Goal: Find specific page/section: Find specific page/section

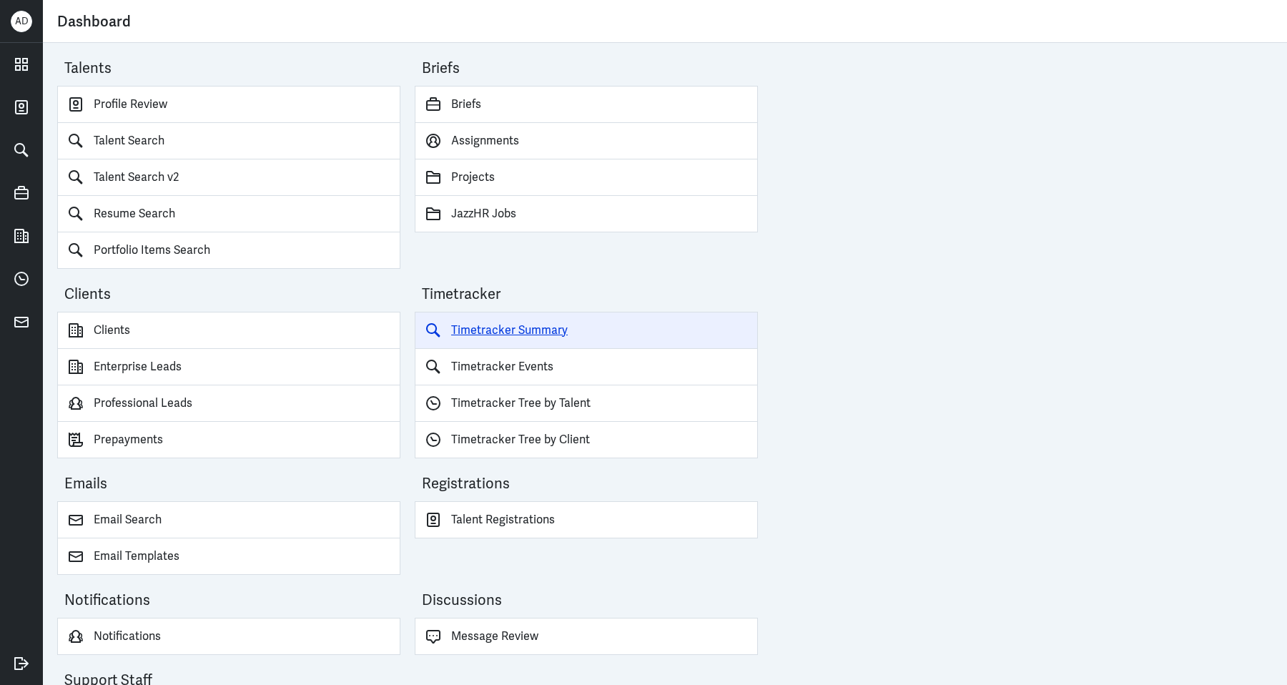
click at [546, 328] on link "Timetracker Summary" at bounding box center [586, 330] width 343 height 37
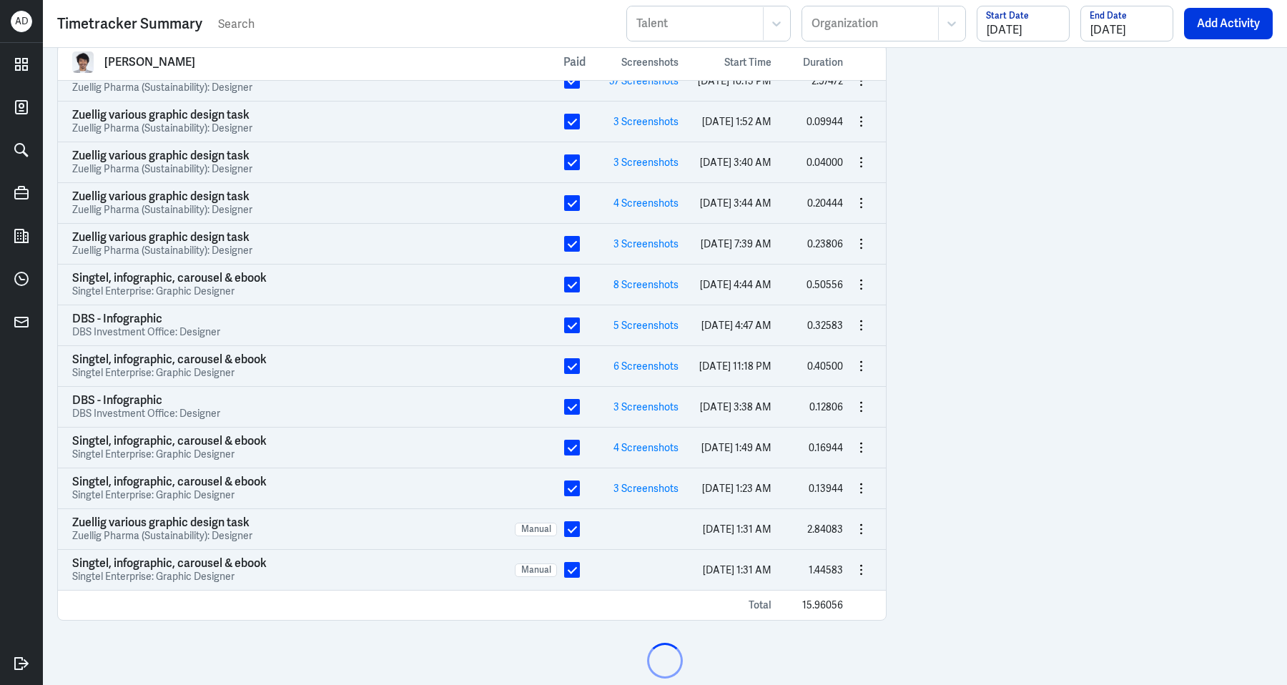
scroll to position [651, 0]
click at [1031, 39] on div "[DATE] Start Date" at bounding box center [1023, 24] width 93 height 36
click at [1030, 27] on input "[DATE]" at bounding box center [1023, 23] width 92 height 34
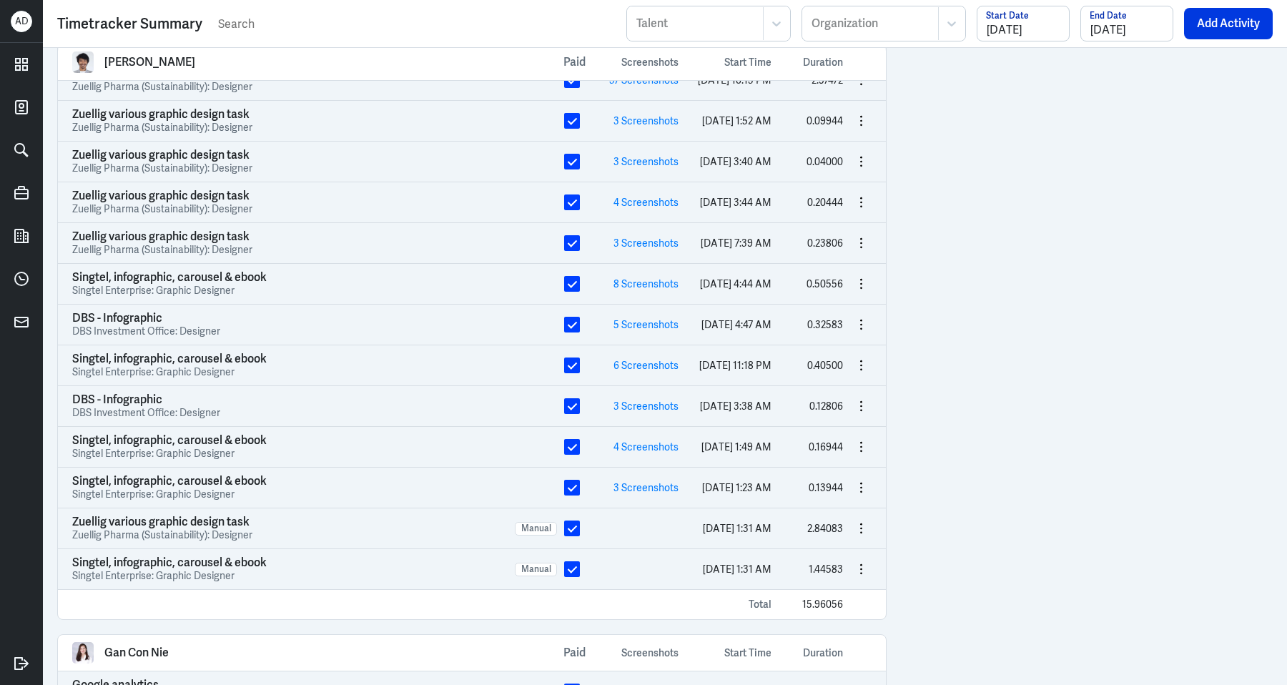
click at [919, 140] on div "[PERSON_NAME] Paid Screenshots Start Time Duration Singtel, infographic, carous…" at bounding box center [665, 366] width 1244 height 637
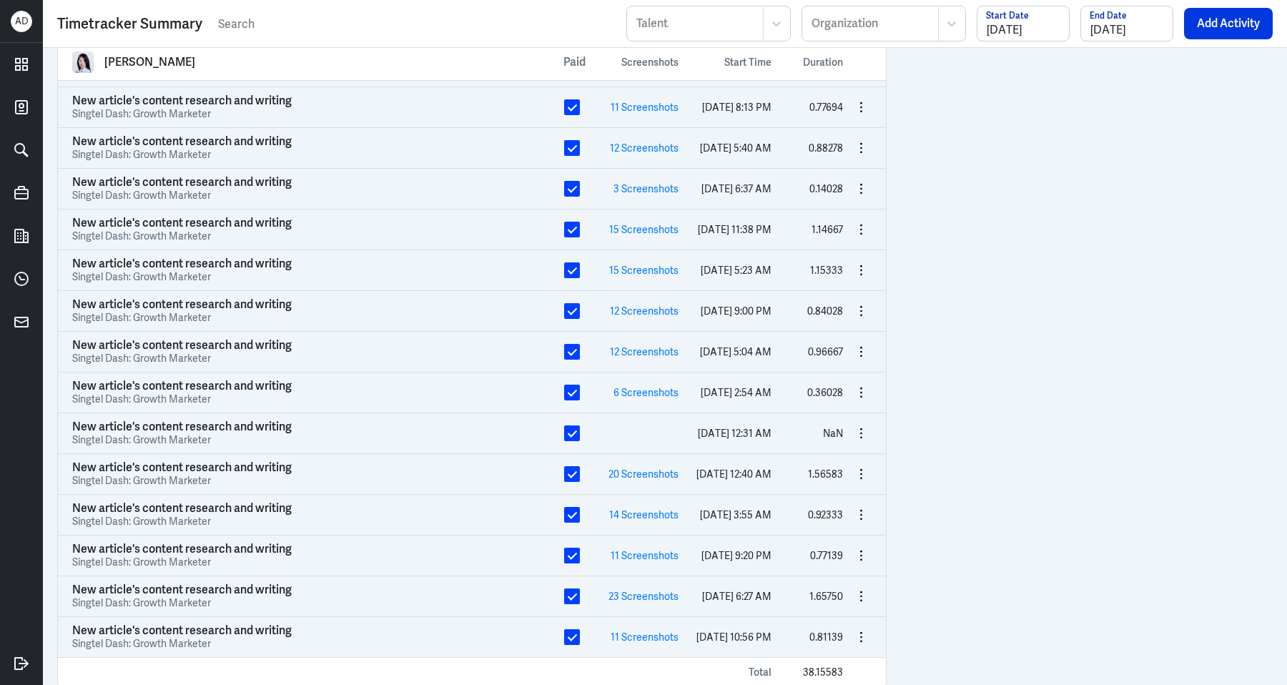
scroll to position [9534, 0]
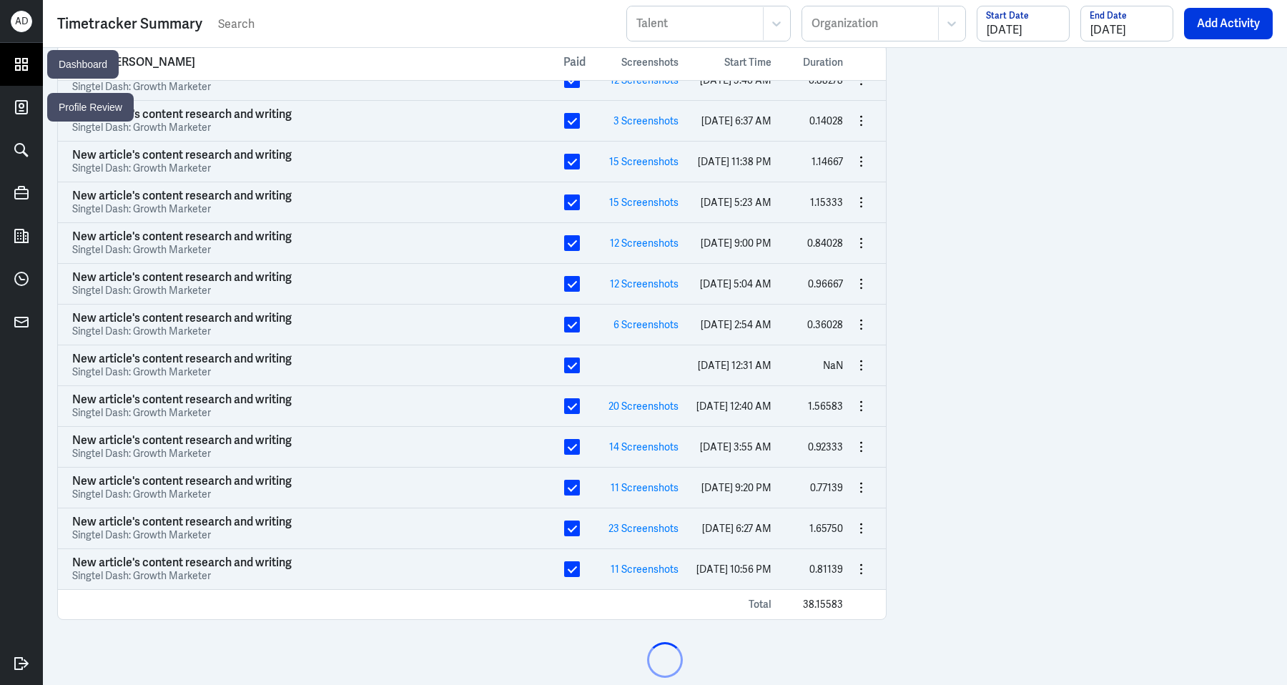
click at [18, 71] on icon at bounding box center [21, 64] width 21 height 21
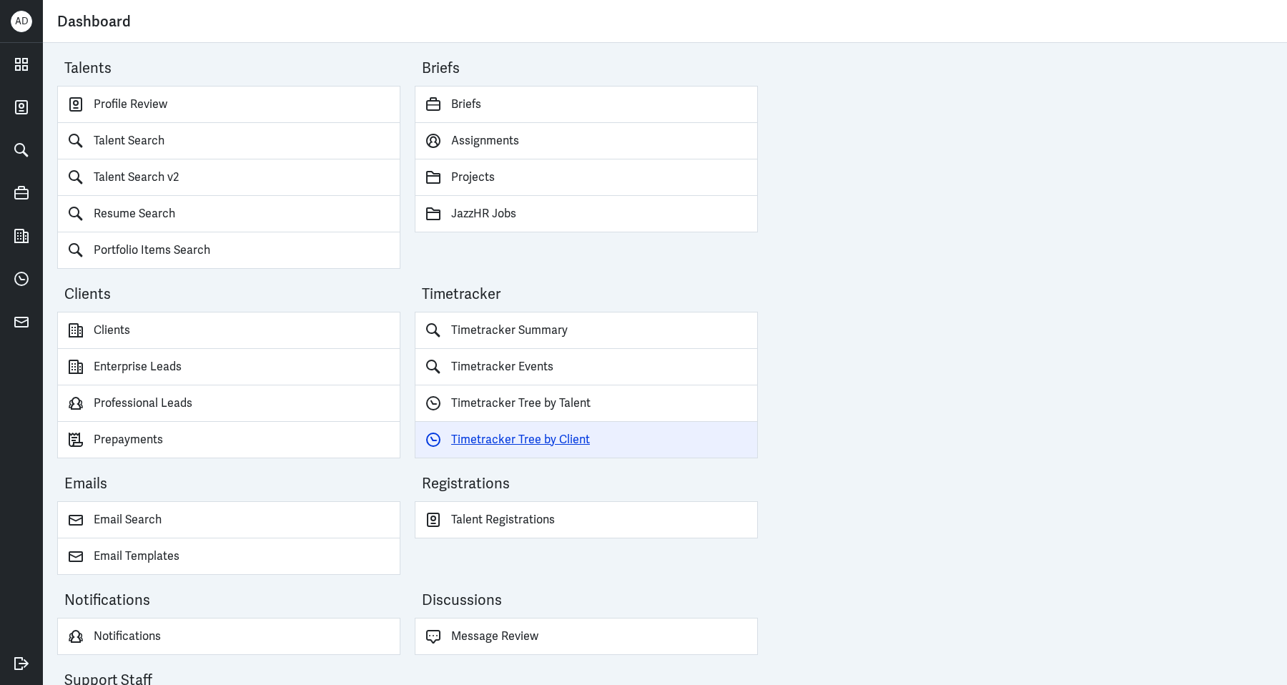
click at [561, 435] on link "Timetracker Tree by Client" at bounding box center [586, 440] width 343 height 36
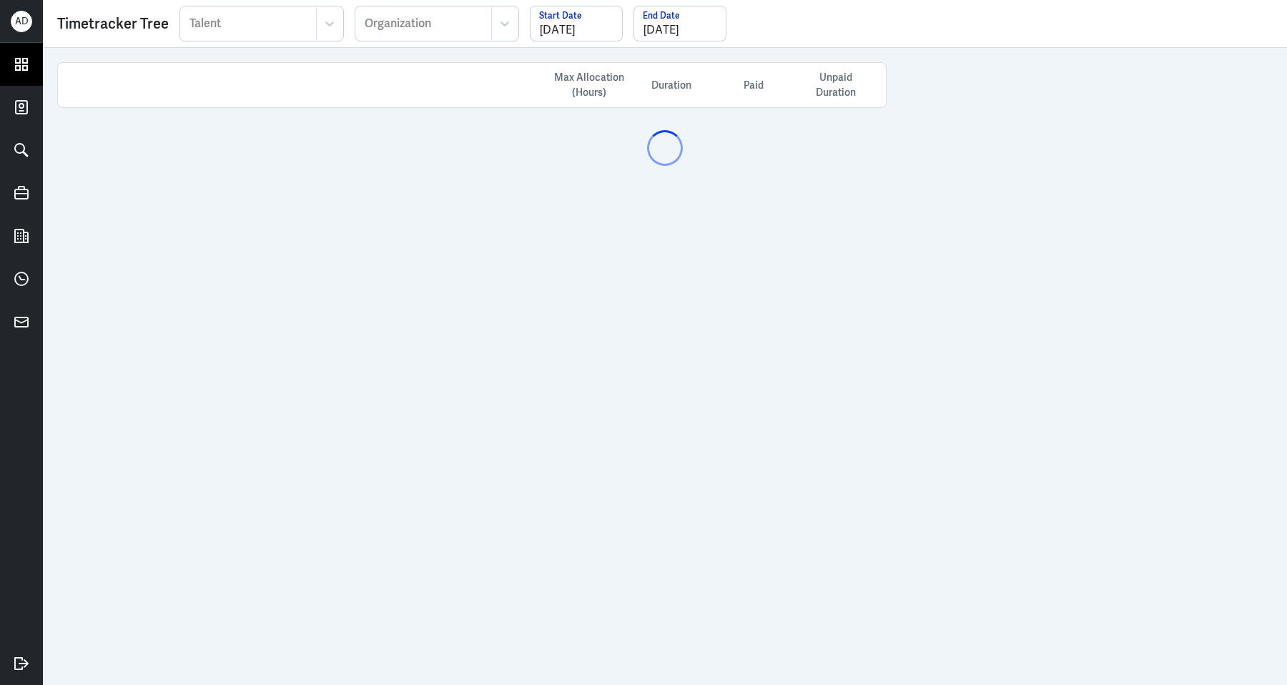
click at [29, 68] on icon at bounding box center [21, 64] width 21 height 21
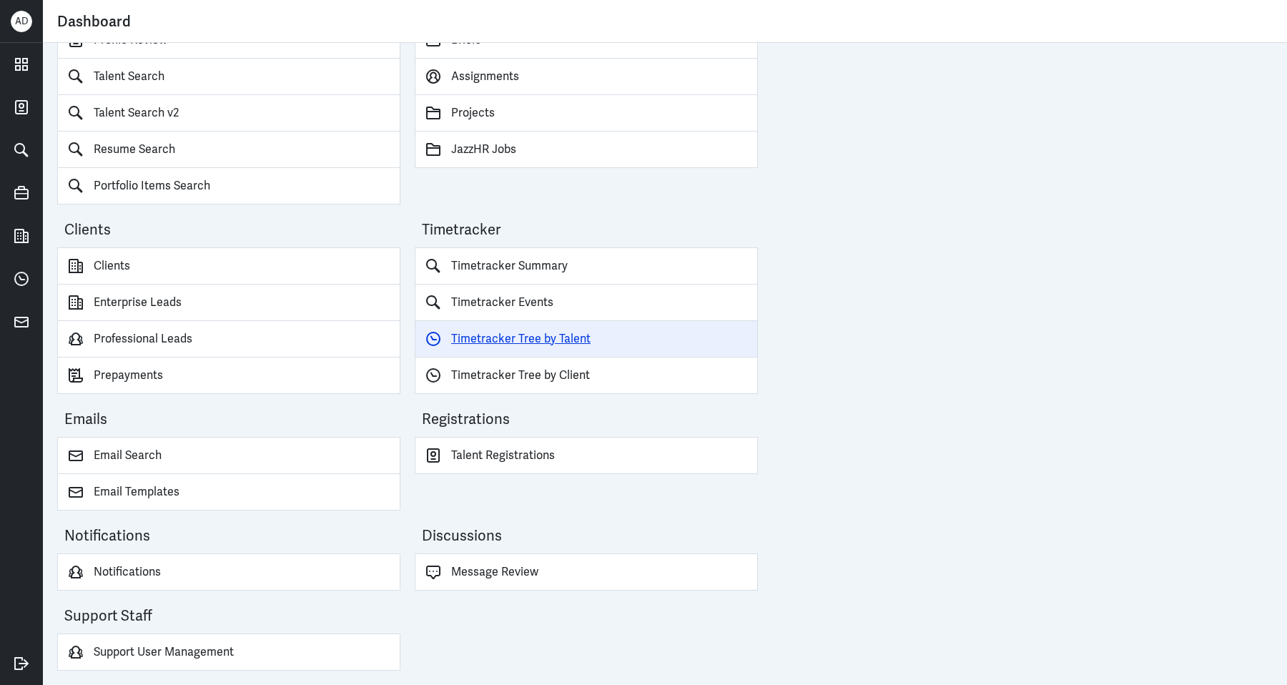
scroll to position [52, 0]
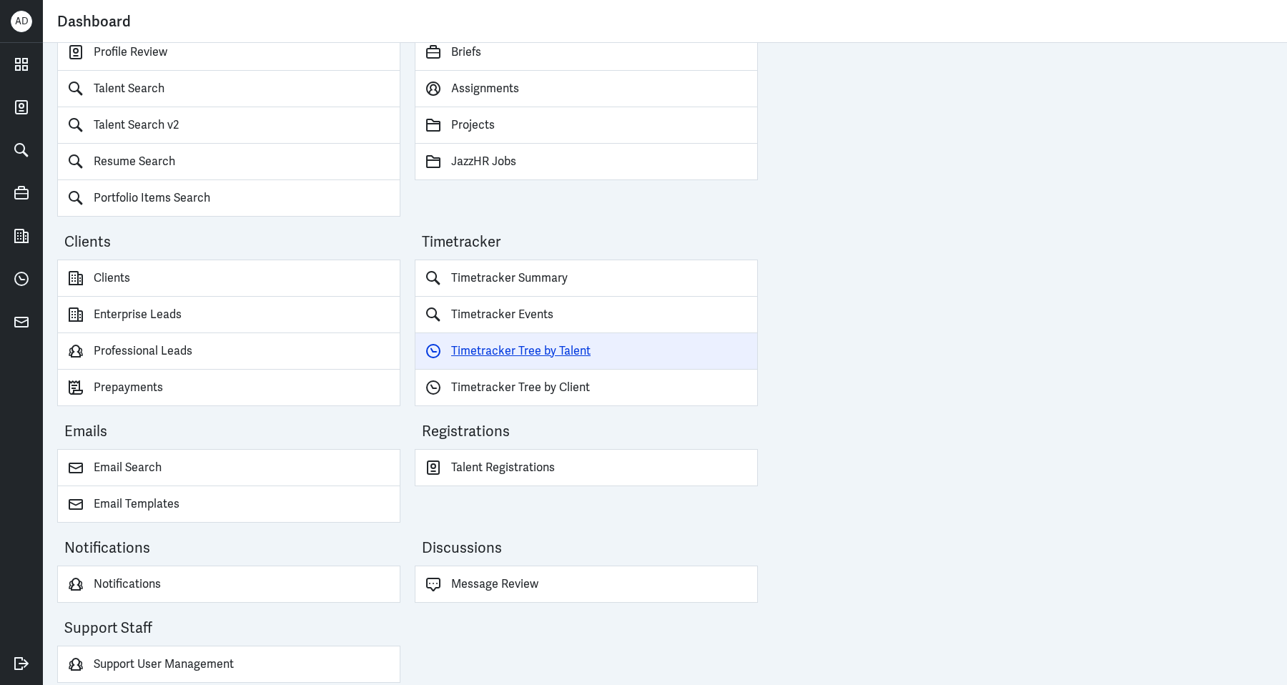
click at [563, 337] on link "Timetracker Tree by Talent" at bounding box center [586, 351] width 343 height 36
